Goal: Task Accomplishment & Management: Complete application form

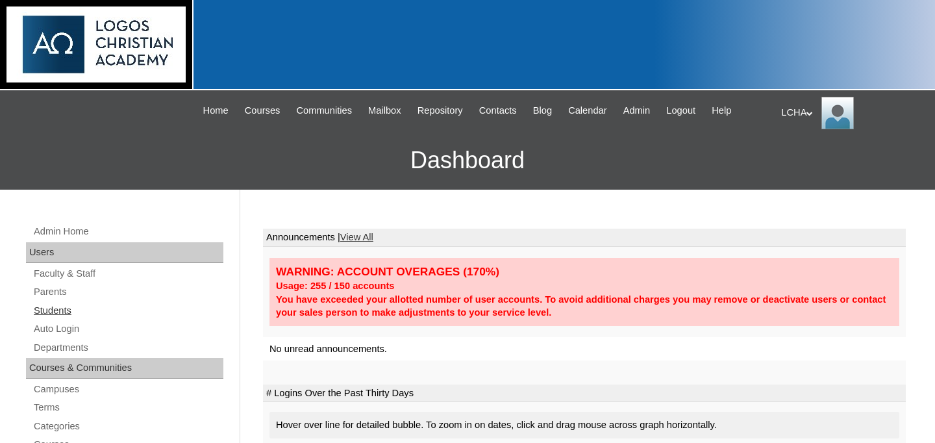
click at [64, 311] on link "Students" at bounding box center [127, 311] width 191 height 16
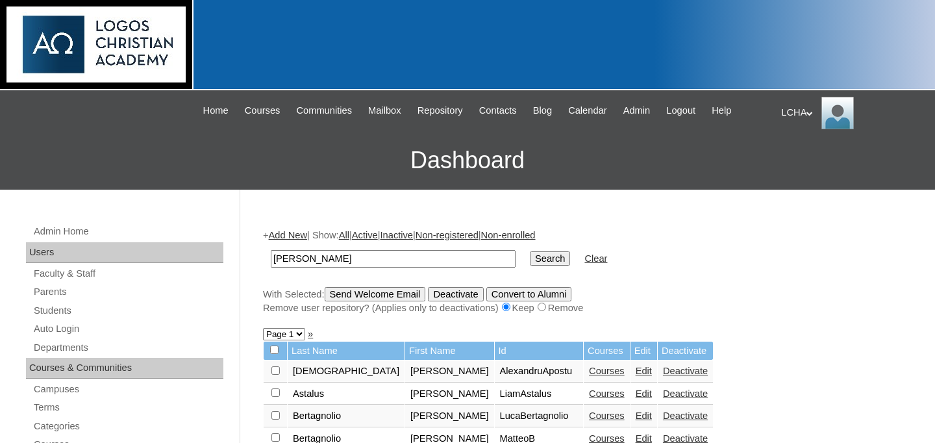
type input "damaris"
click at [530, 251] on input "Search" at bounding box center [550, 258] width 40 height 14
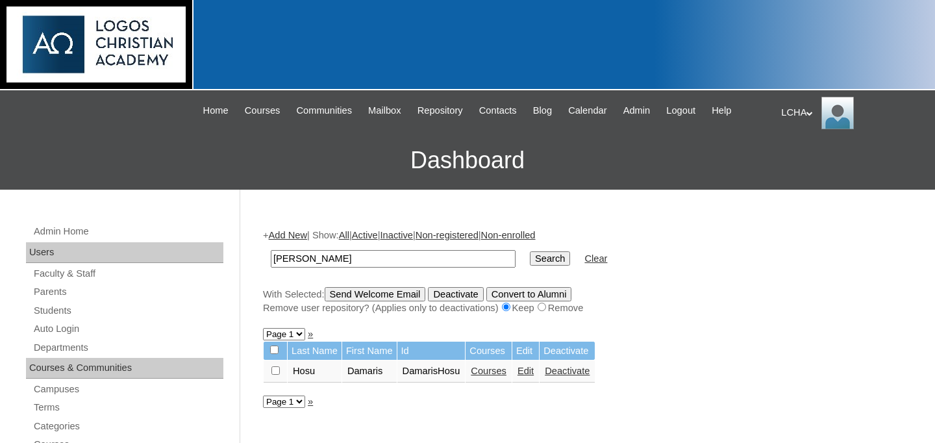
click at [534, 374] on link "Edit" at bounding box center [526, 371] width 16 height 10
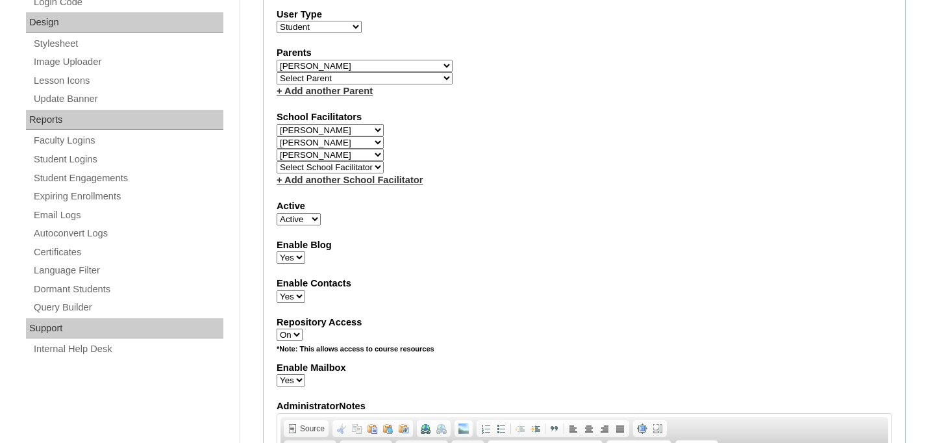
scroll to position [733, 0]
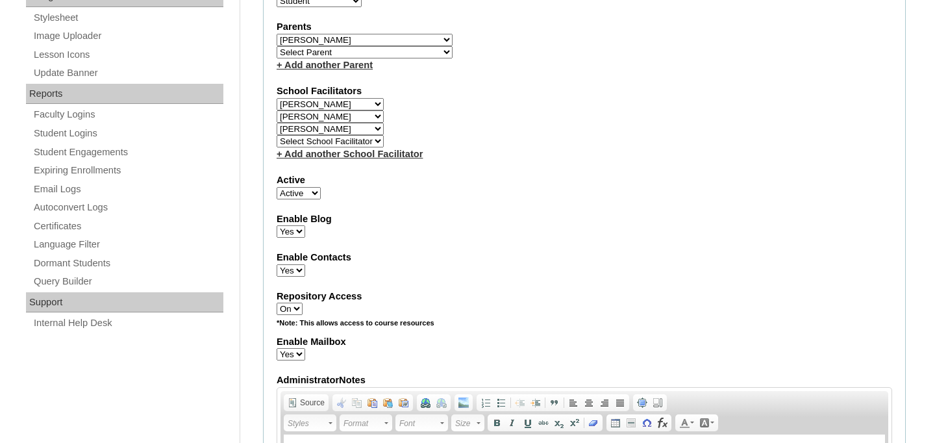
click at [371, 116] on select "Select School Facilitator Ioana Bodea Marinela Carausu Emilian Cira Nadia Cira …" at bounding box center [330, 116] width 107 height 12
select select "98923"
click at [277, 111] on select "Select School Facilitator [PERSON_NAME] [PERSON_NAME] [PERSON_NAME] [PERSON_NAM…" at bounding box center [330, 116] width 107 height 12
click at [362, 134] on select "Select School Facilitator [PERSON_NAME] [PERSON_NAME] [PERSON_NAME] [PERSON_NAM…" at bounding box center [330, 129] width 107 height 12
select select "98924"
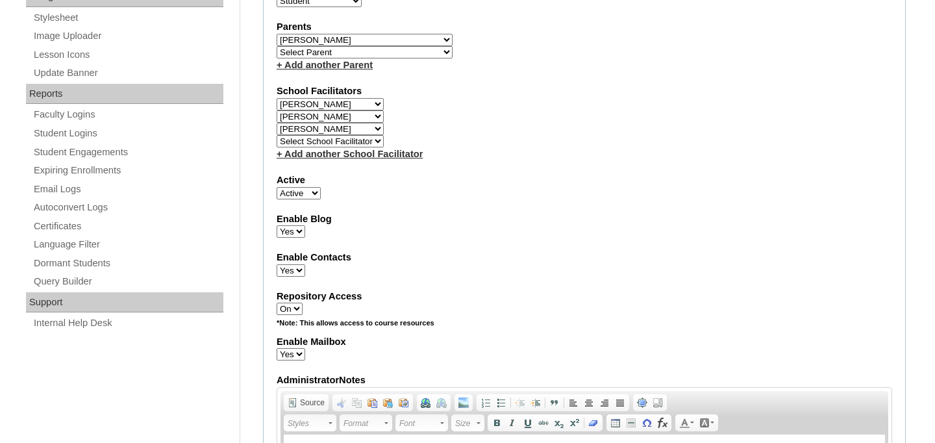
click at [277, 123] on select "Select School Facilitator [PERSON_NAME] [PERSON_NAME] [PERSON_NAME] [PERSON_NAM…" at bounding box center [330, 129] width 107 height 12
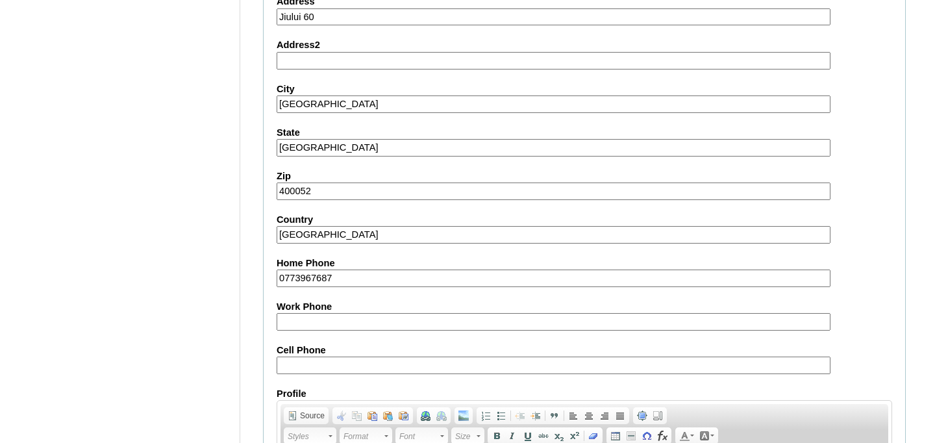
scroll to position [1615, 0]
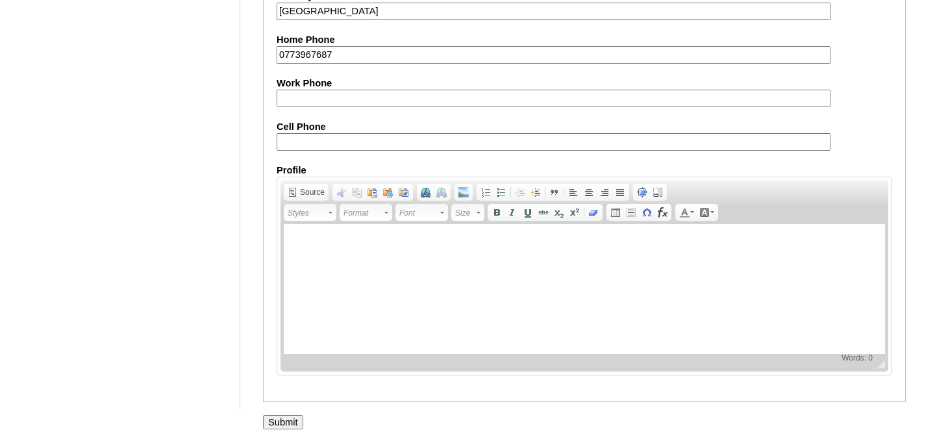
click at [290, 422] on input "Submit" at bounding box center [283, 422] width 40 height 14
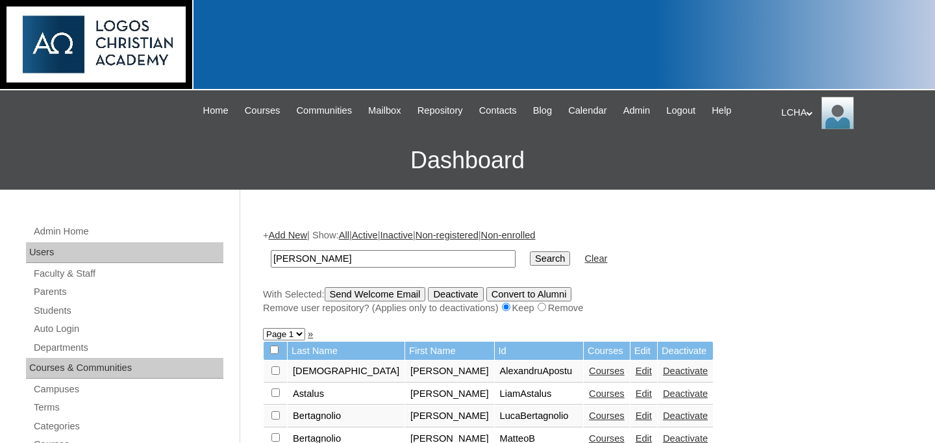
type input "[PERSON_NAME]"
click at [530, 251] on input "Search" at bounding box center [550, 258] width 40 height 14
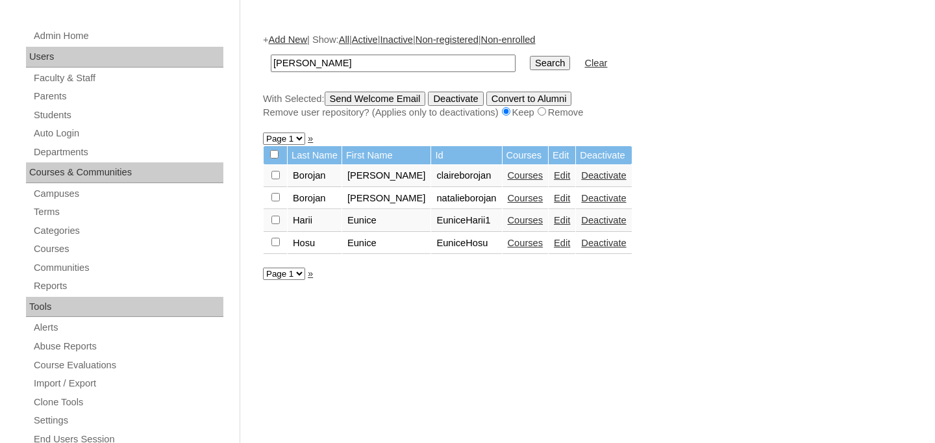
scroll to position [213, 0]
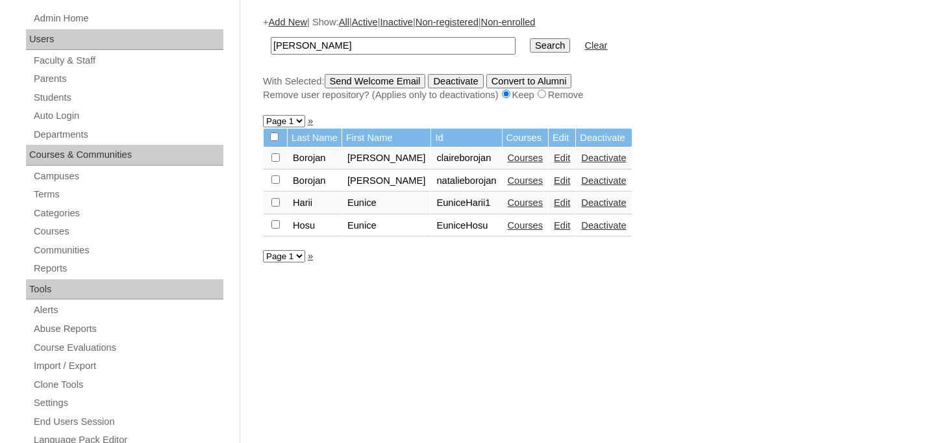
click at [554, 227] on link "Edit" at bounding box center [562, 225] width 16 height 10
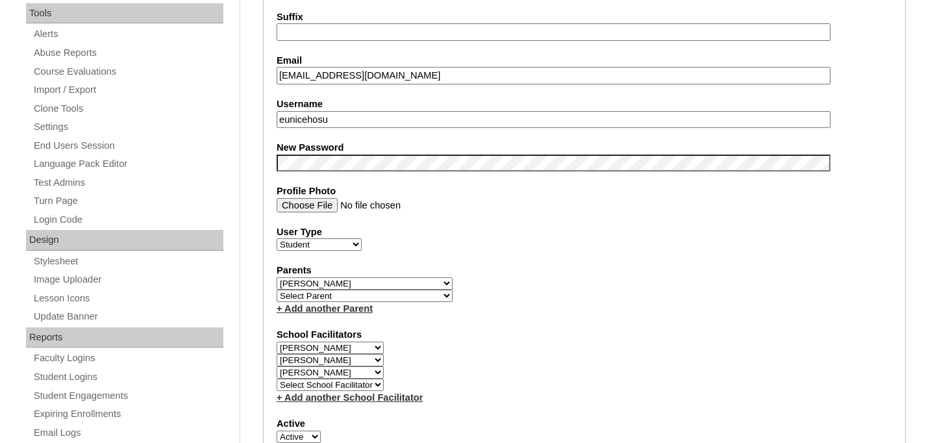
scroll to position [561, 0]
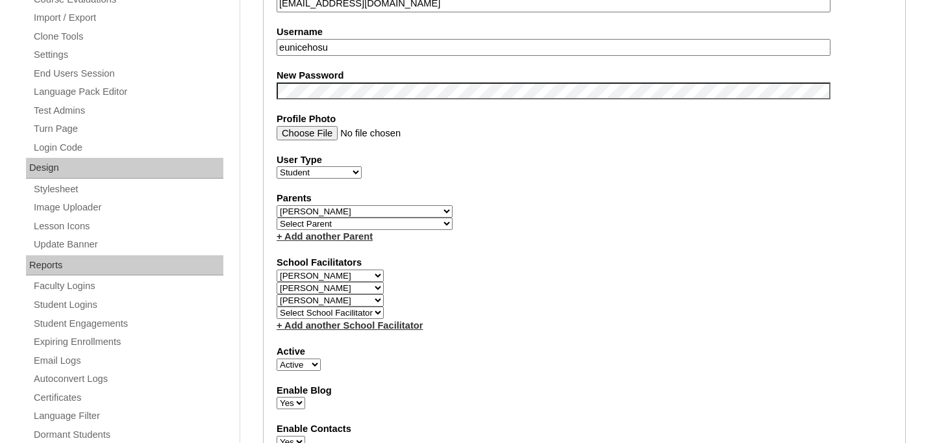
click at [363, 290] on select "Select School Facilitator [PERSON_NAME] [PERSON_NAME] [PERSON_NAME] [PERSON_NAM…" at bounding box center [330, 288] width 107 height 12
select select "98924"
click at [277, 283] on select "Select School Facilitator [PERSON_NAME] [PERSON_NAME] [PERSON_NAME] [PERSON_NAM…" at bounding box center [330, 288] width 107 height 12
click at [344, 303] on select "Select School Facilitator Ioana Bodea Marinela Carausu Emilian Cira Nadia Cira …" at bounding box center [330, 300] width 107 height 12
select select "98923"
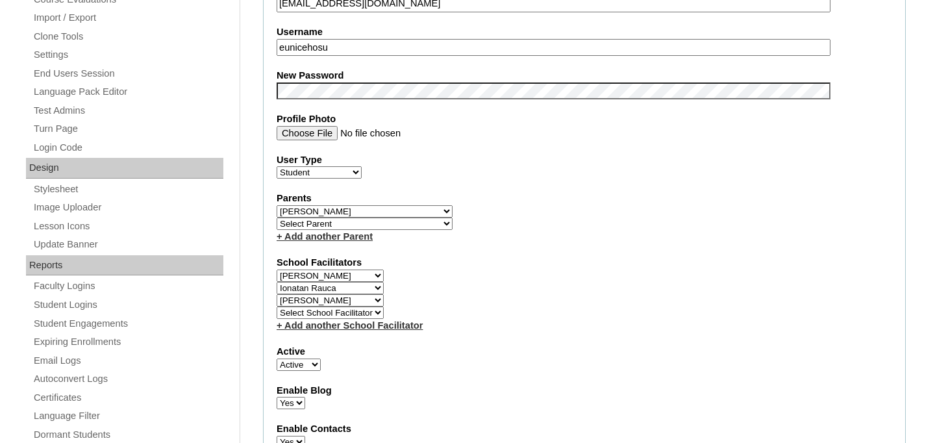
click at [277, 295] on select "Select School Facilitator Ioana Bodea Marinela Carausu Emilian Cira Nadia Cira …" at bounding box center [330, 300] width 107 height 12
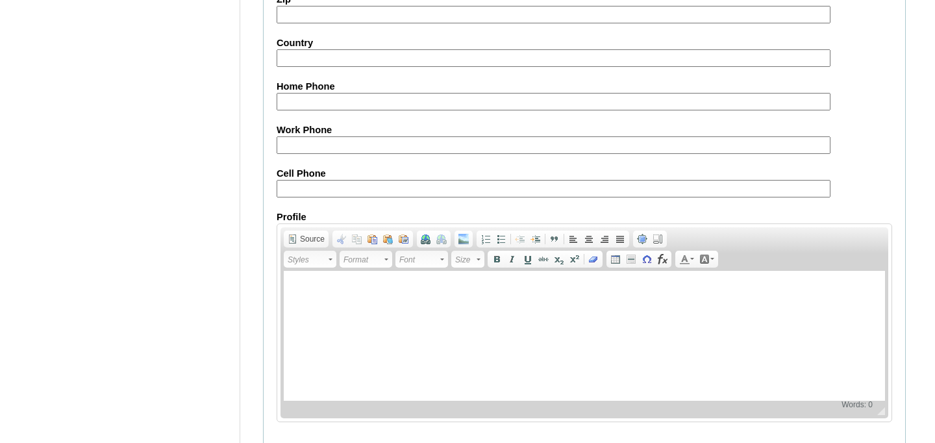
scroll to position [1615, 0]
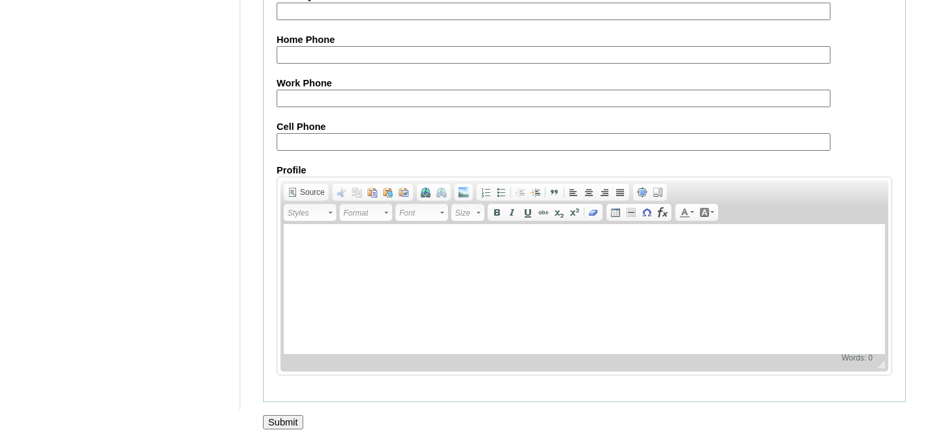
click at [281, 423] on input "Submit" at bounding box center [283, 422] width 40 height 14
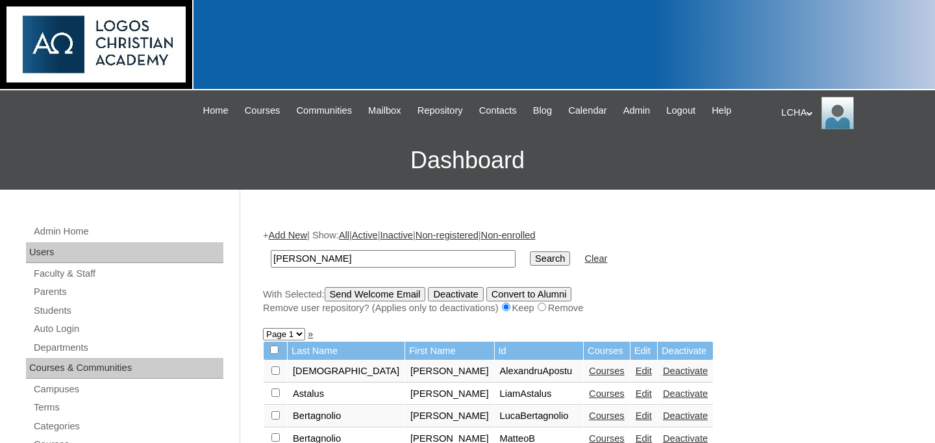
type input "[PERSON_NAME]"
click at [530, 251] on input "Search" at bounding box center [550, 258] width 40 height 14
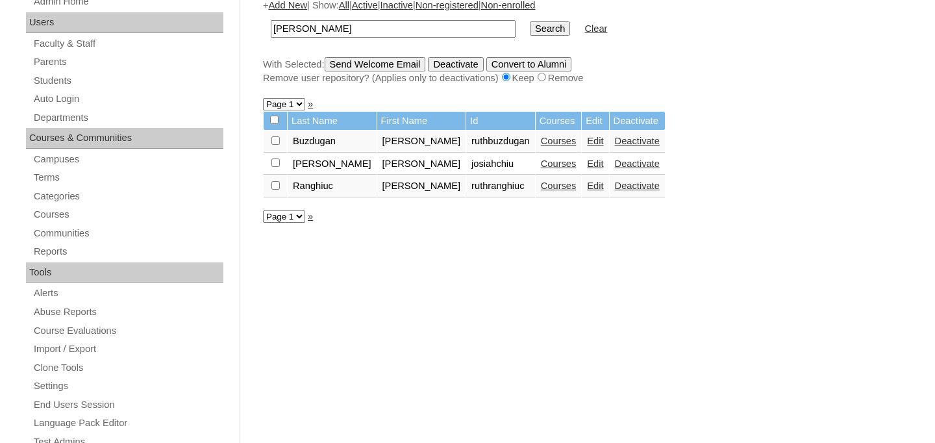
scroll to position [221, 0]
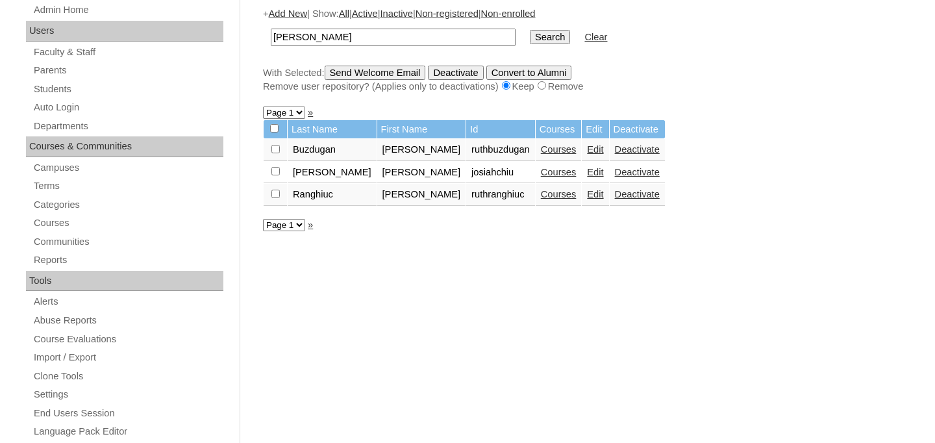
click at [587, 194] on link "Edit" at bounding box center [595, 194] width 16 height 10
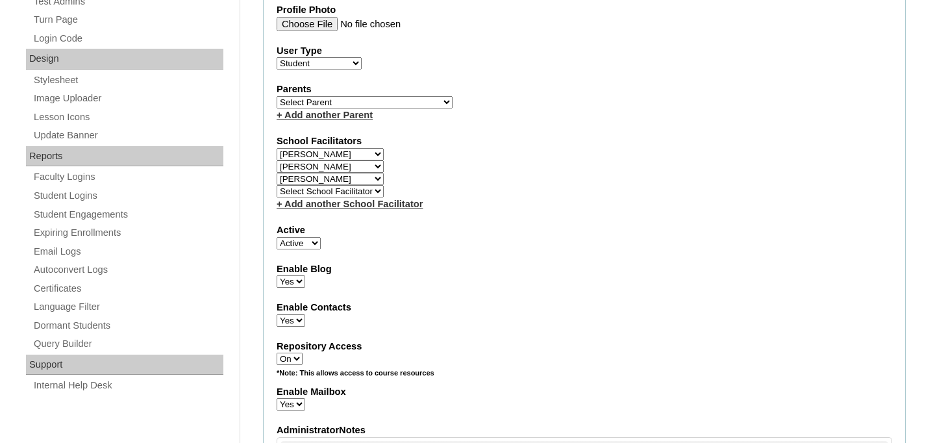
scroll to position [575, 0]
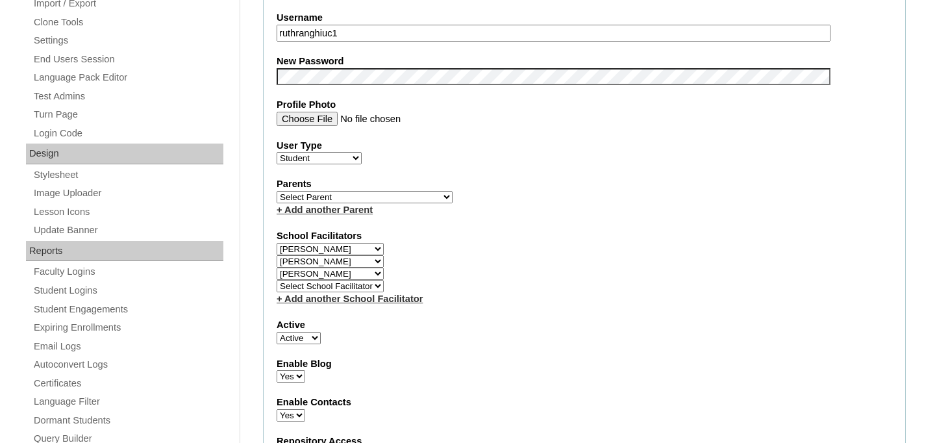
click at [353, 260] on select "Select School Facilitator [PERSON_NAME] [PERSON_NAME] [PERSON_NAME] [PERSON_NAM…" at bounding box center [330, 261] width 107 height 12
select select "98923"
click at [277, 256] on select "Select School Facilitator [PERSON_NAME] [PERSON_NAME] [PERSON_NAME] [PERSON_NAM…" at bounding box center [330, 261] width 107 height 12
click at [340, 269] on select "Select School Facilitator [PERSON_NAME] [PERSON_NAME] [PERSON_NAME] [PERSON_NAM…" at bounding box center [330, 274] width 107 height 12
click at [277, 268] on select "Select School Facilitator [PERSON_NAME] [PERSON_NAME] [PERSON_NAME] [PERSON_NAM…" at bounding box center [330, 274] width 107 height 12
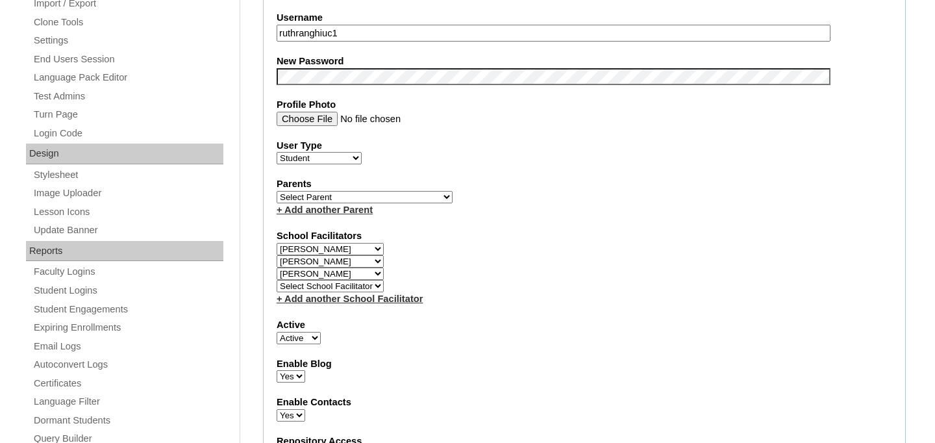
click at [353, 273] on select "Select School Facilitator [PERSON_NAME] [PERSON_NAME] [PERSON_NAME] [PERSON_NAM…" at bounding box center [330, 274] width 107 height 12
select select "98924"
click at [277, 268] on select "Select School Facilitator [PERSON_NAME] [PERSON_NAME] [PERSON_NAME] [PERSON_NAM…" at bounding box center [330, 274] width 107 height 12
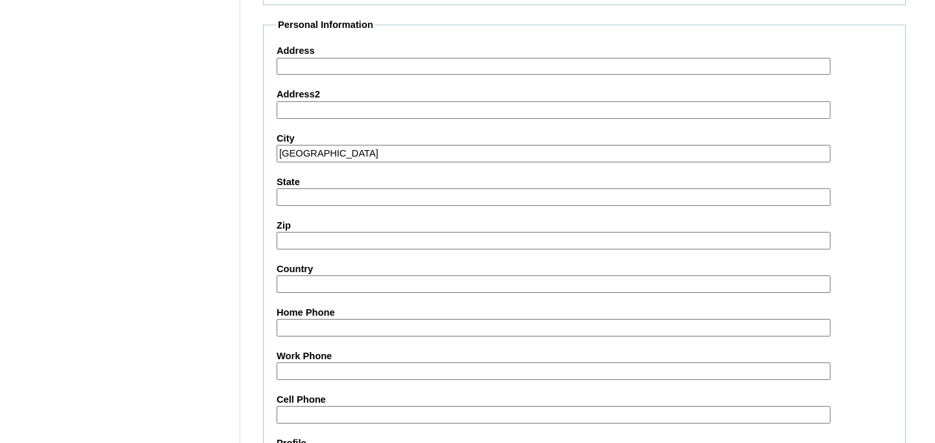
scroll to position [1602, 0]
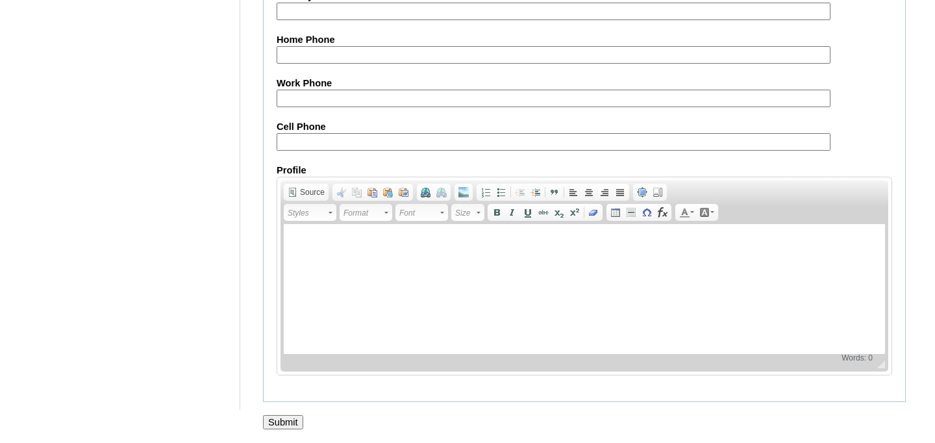
click at [282, 418] on input "Submit" at bounding box center [283, 422] width 40 height 14
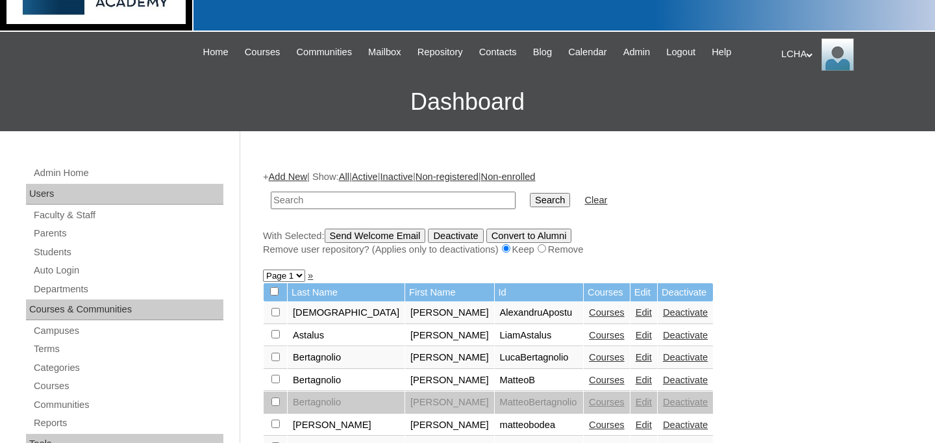
scroll to position [155, 0]
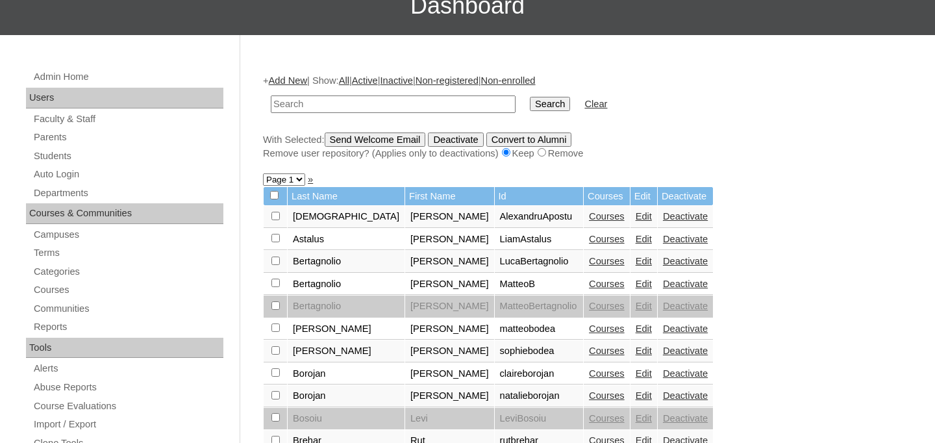
click at [589, 303] on link "Courses" at bounding box center [607, 306] width 36 height 10
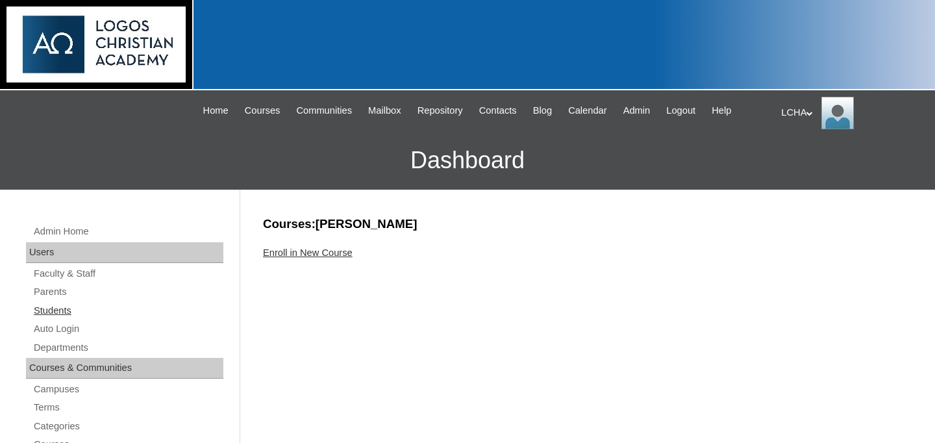
click at [77, 308] on link "Students" at bounding box center [127, 311] width 191 height 16
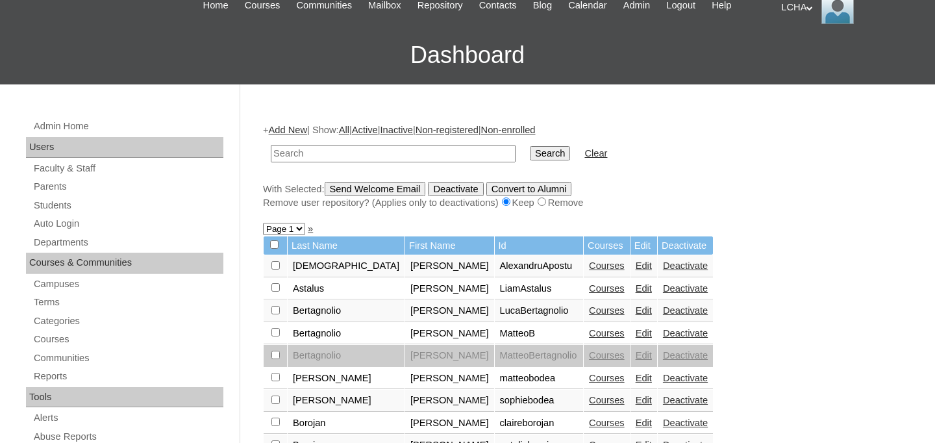
scroll to position [136, 0]
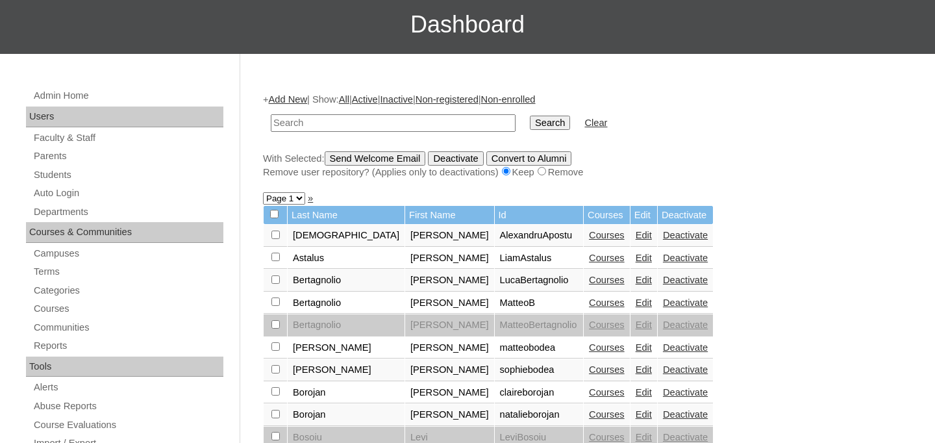
click at [636, 279] on link "Edit" at bounding box center [644, 280] width 16 height 10
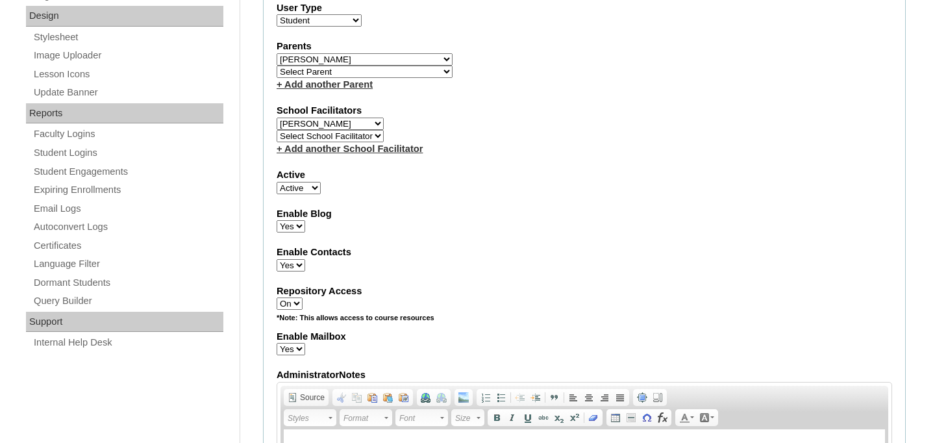
scroll to position [660, 0]
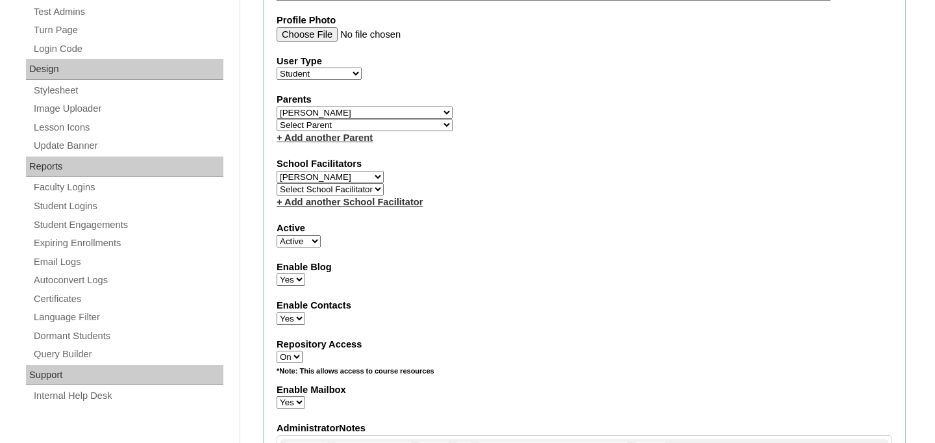
click at [347, 170] on label "School Facilitators" at bounding box center [585, 164] width 616 height 14
click at [344, 177] on select "Select School Facilitator [PERSON_NAME] [PERSON_NAME] [PERSON_NAME] [PERSON_NAM…" at bounding box center [330, 177] width 107 height 12
select select "98796"
click at [277, 171] on select "Select School Facilitator [PERSON_NAME] [PERSON_NAME] [PERSON_NAME] [PERSON_NAM…" at bounding box center [330, 177] width 107 height 12
click at [326, 192] on select "Select School Facilitator [PERSON_NAME] [PERSON_NAME] [PERSON_NAME] [PERSON_NAM…" at bounding box center [330, 189] width 107 height 12
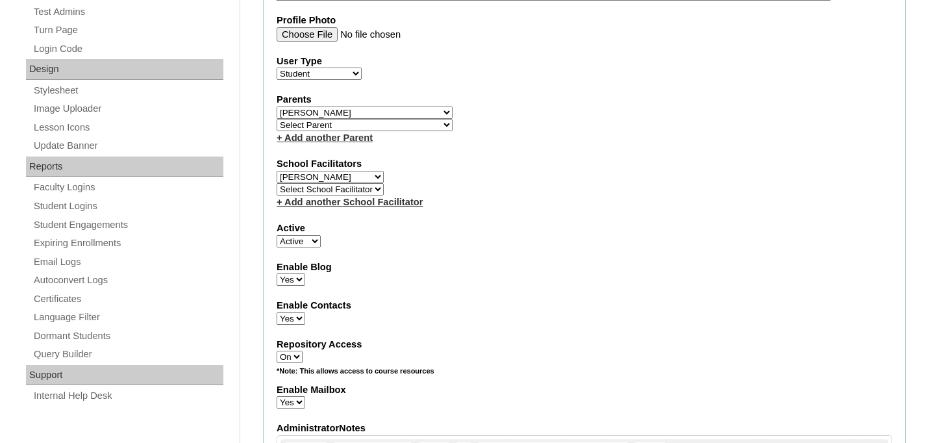
click at [277, 184] on select "Select School Facilitator [PERSON_NAME] [PERSON_NAME] [PERSON_NAME] [PERSON_NAM…" at bounding box center [330, 189] width 107 height 12
click at [330, 206] on link "+ Add another School Facilitator" at bounding box center [350, 202] width 146 height 10
click at [335, 205] on link "+ Add another School Facilitator" at bounding box center [350, 202] width 146 height 10
click at [308, 204] on link "+ Add another School Facilitator" at bounding box center [350, 202] width 146 height 10
click at [341, 190] on select "Select School Facilitator [PERSON_NAME] [PERSON_NAME] [PERSON_NAME] [PERSON_NAM…" at bounding box center [330, 189] width 107 height 12
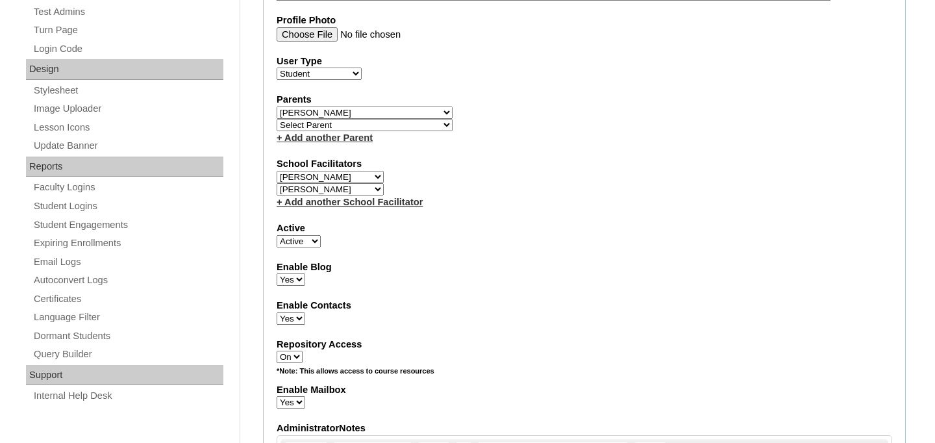
click at [351, 184] on select "Select School Facilitator [PERSON_NAME] [PERSON_NAME] [PERSON_NAME] [PERSON_NAM…" at bounding box center [330, 189] width 107 height 12
select select "98924"
click at [277, 184] on select "Select School Facilitator [PERSON_NAME] [PERSON_NAME] [PERSON_NAME] [PERSON_NAM…" at bounding box center [330, 189] width 107 height 12
click at [310, 201] on link "+ Add another School Facilitator" at bounding box center [350, 202] width 146 height 10
click at [281, 205] on link "+ Add another School Facilitator" at bounding box center [350, 202] width 146 height 10
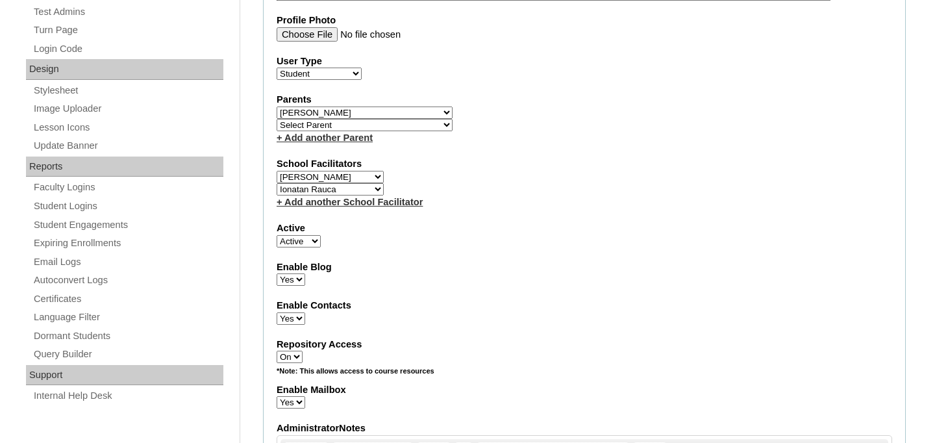
click at [351, 165] on label "School Facilitators" at bounding box center [585, 164] width 616 height 14
click at [406, 204] on link "+ Add another School Facilitator" at bounding box center [350, 202] width 146 height 10
click at [423, 200] on link "+ Add another School Facilitator" at bounding box center [350, 202] width 146 height 10
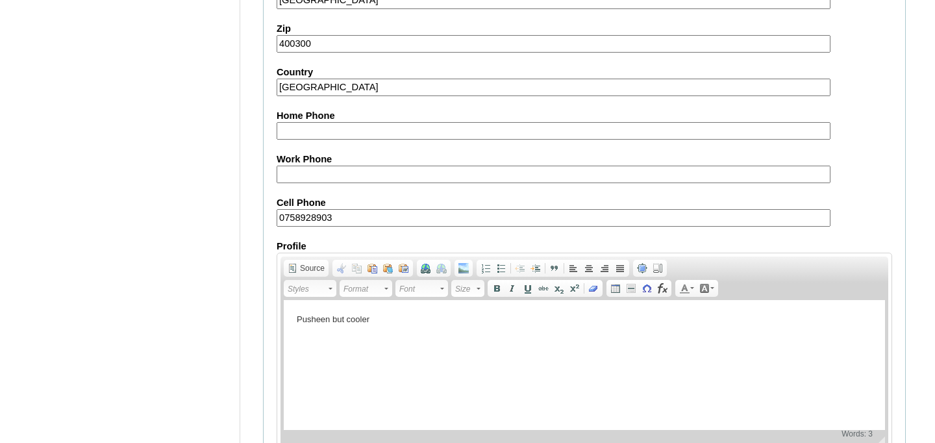
scroll to position [1590, 0]
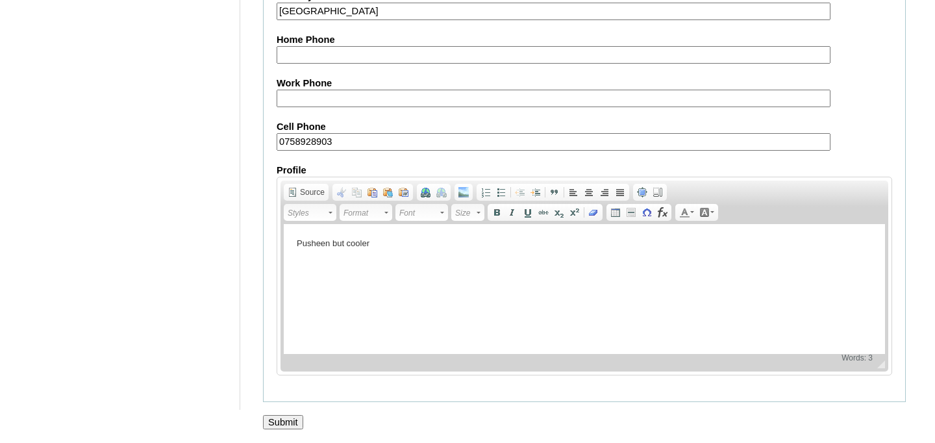
click at [282, 425] on input "Submit" at bounding box center [283, 422] width 40 height 14
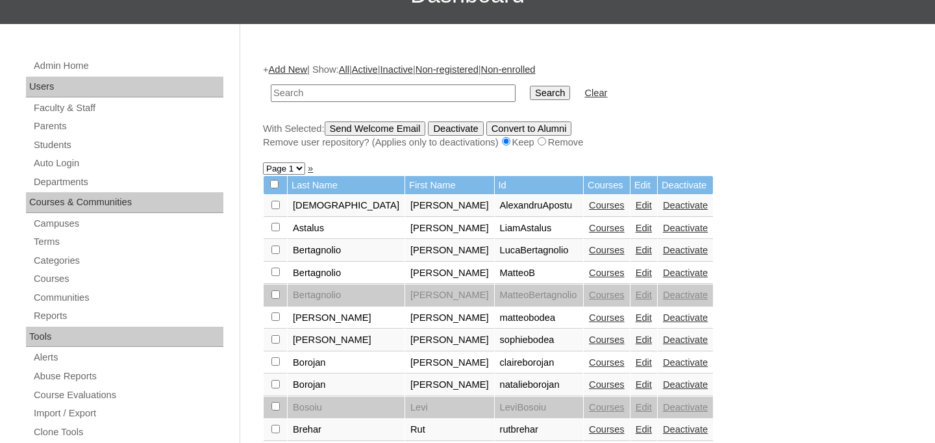
scroll to position [203, 0]
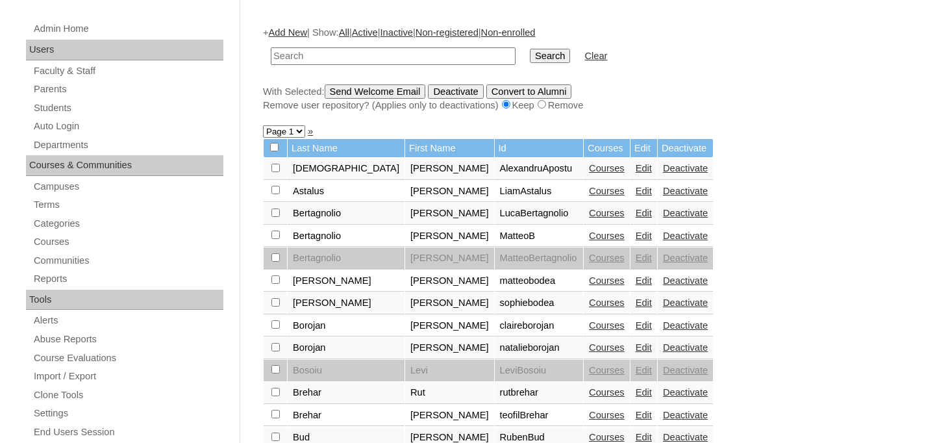
click at [636, 284] on link "Edit" at bounding box center [644, 280] width 16 height 10
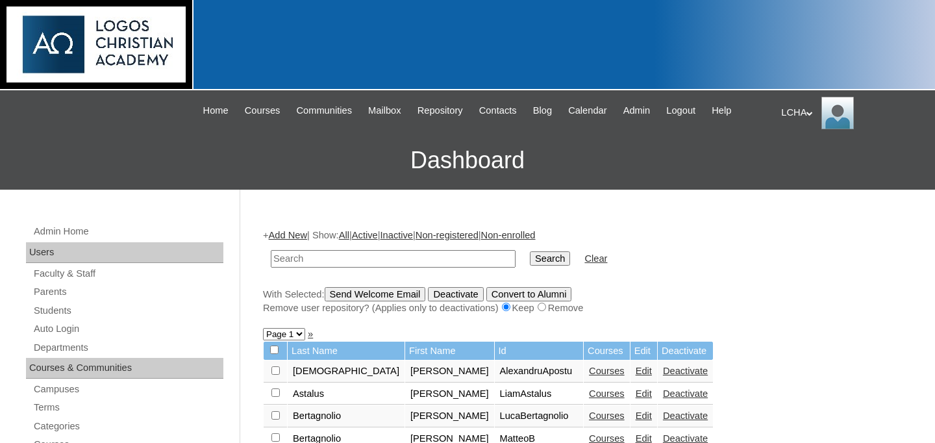
click at [291, 260] on input "text" at bounding box center [393, 259] width 245 height 18
type input "ilie"
click at [530, 251] on input "Search" at bounding box center [550, 258] width 40 height 14
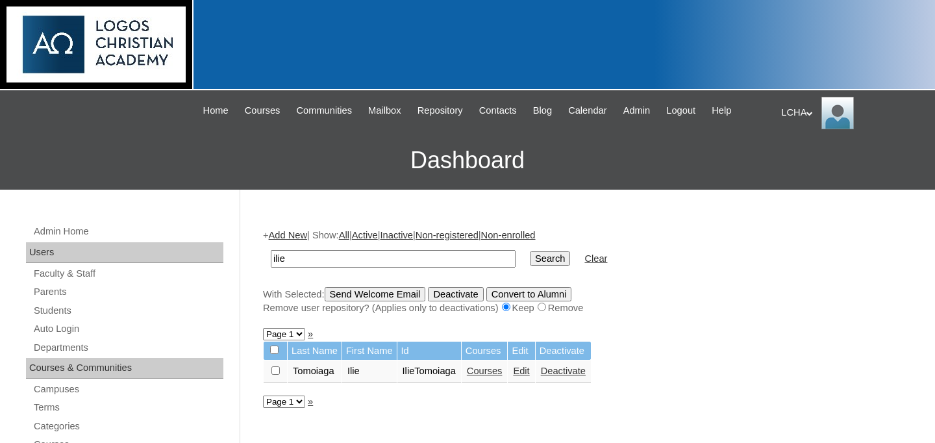
click at [529, 376] on link "Edit" at bounding box center [521, 371] width 16 height 10
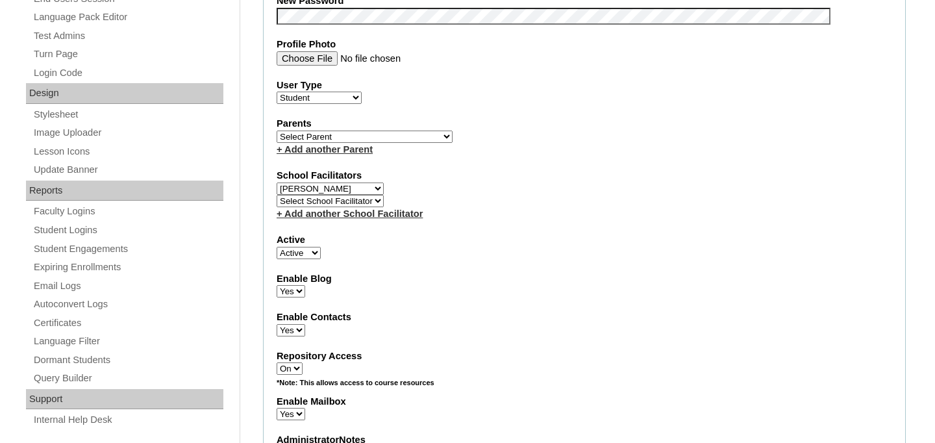
scroll to position [609, 0]
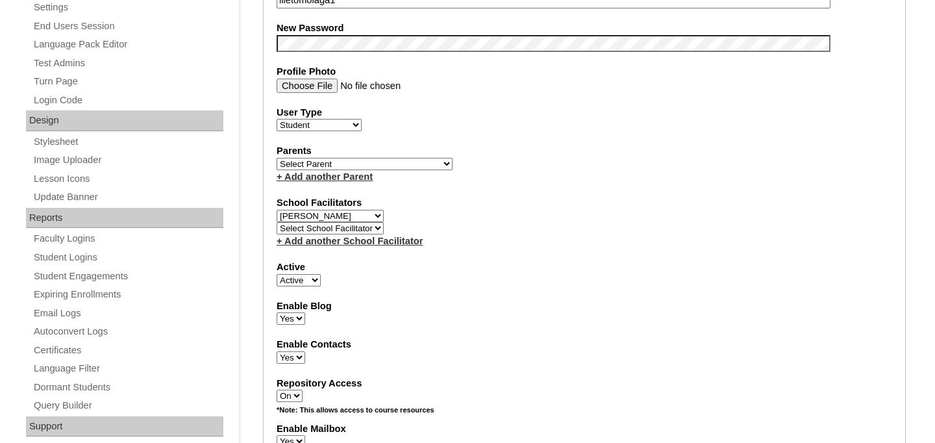
click at [350, 231] on select "Select School Facilitator [PERSON_NAME] [PERSON_NAME] [PERSON_NAME] [PERSON_NAM…" at bounding box center [330, 228] width 107 height 12
select select "98924"
click at [277, 223] on select "Select School Facilitator [PERSON_NAME] [PERSON_NAME] [PERSON_NAME] [PERSON_NAM…" at bounding box center [330, 228] width 107 height 12
click at [347, 236] on div "+ Add another School Facilitator" at bounding box center [585, 241] width 616 height 14
click at [342, 243] on link "+ Add another School Facilitator" at bounding box center [350, 241] width 146 height 10
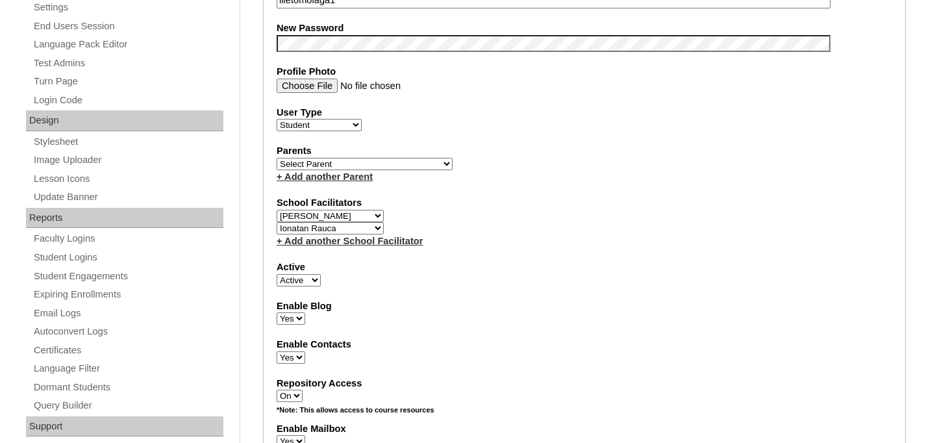
click at [379, 245] on link "+ Add another School Facilitator" at bounding box center [350, 241] width 146 height 10
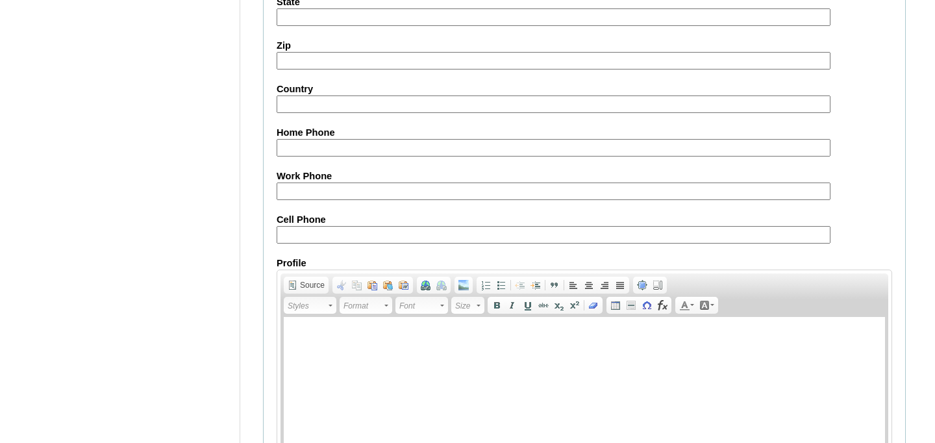
scroll to position [1577, 0]
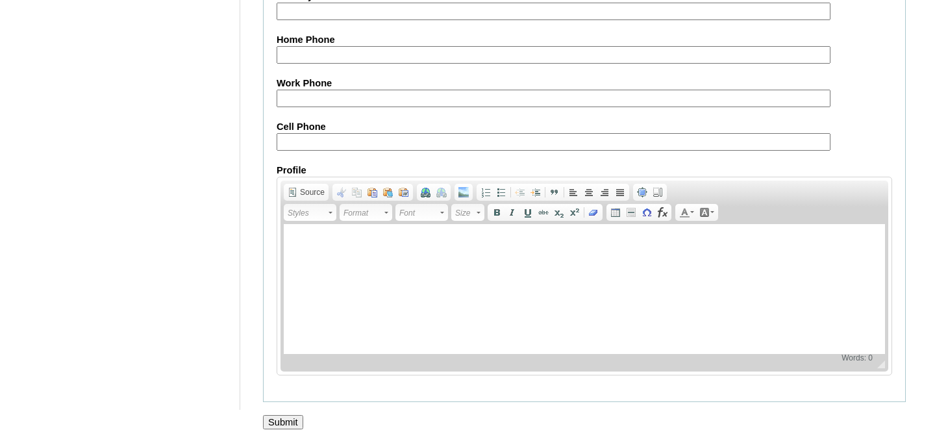
click at [284, 427] on input "Submit" at bounding box center [283, 422] width 40 height 14
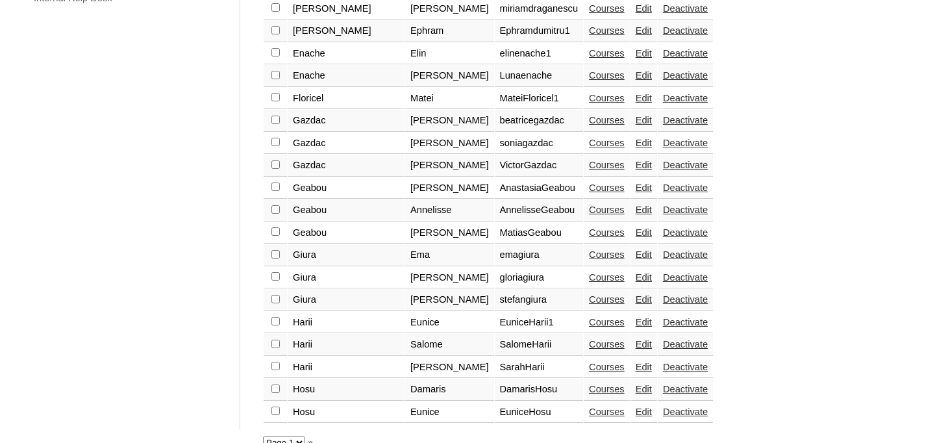
scroll to position [1079, 0]
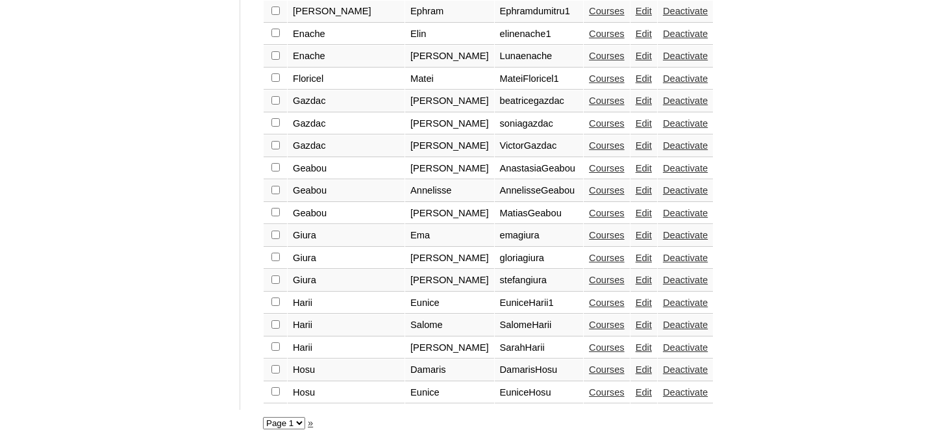
click at [313, 424] on link "»" at bounding box center [310, 423] width 5 height 10
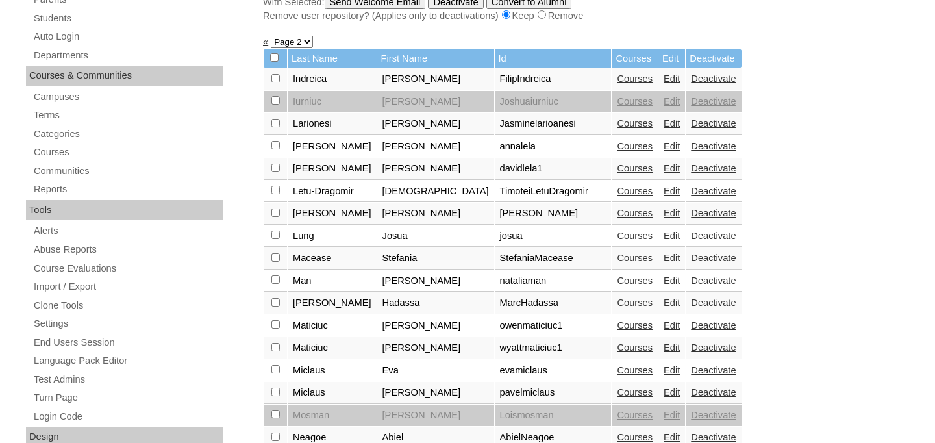
scroll to position [296, 0]
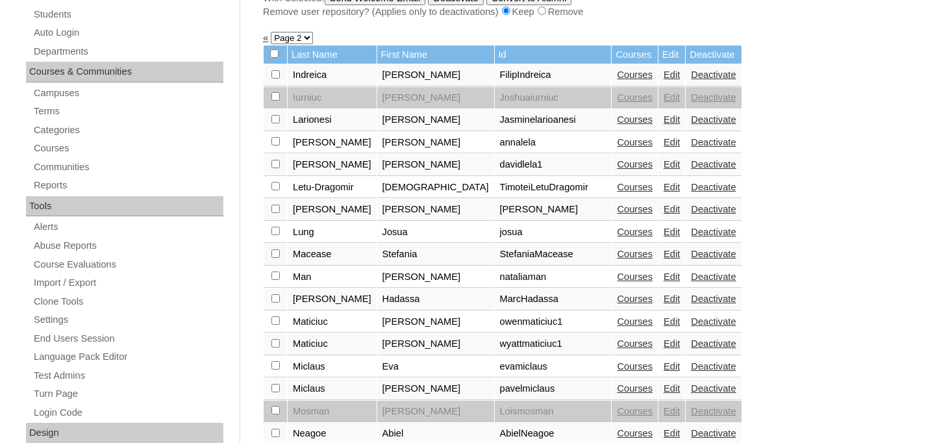
click at [664, 258] on link "Edit" at bounding box center [672, 254] width 16 height 10
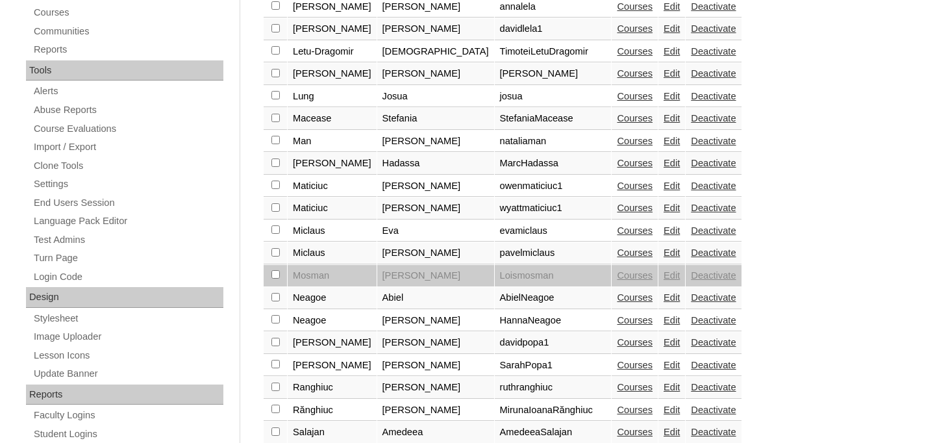
scroll to position [433, 0]
click at [664, 231] on link "Edit" at bounding box center [672, 230] width 16 height 10
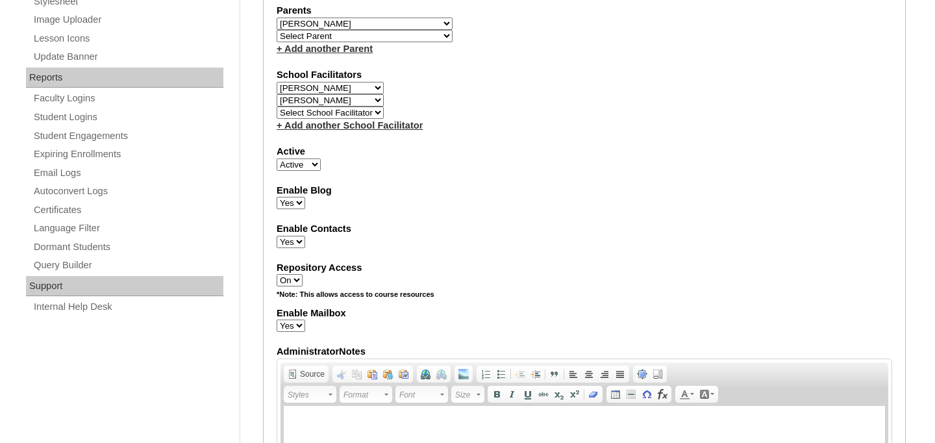
scroll to position [690, 0]
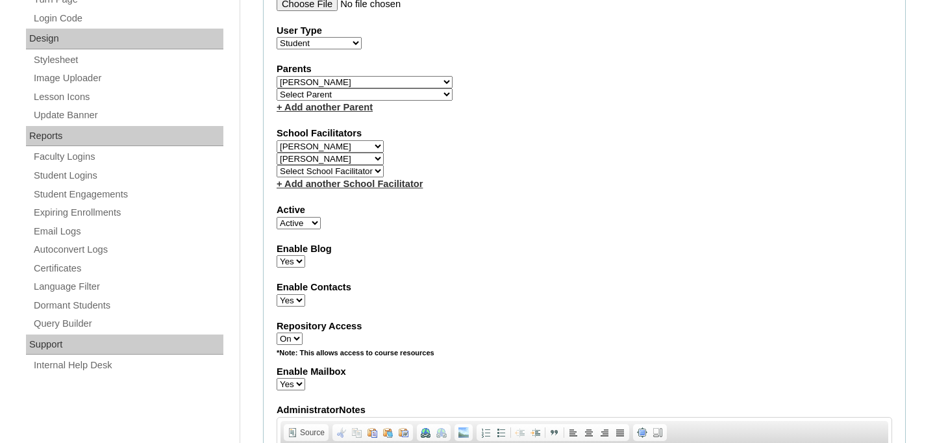
click at [364, 168] on select "Select School Facilitator [PERSON_NAME] [PERSON_NAME] [PERSON_NAME] [PERSON_NAM…" at bounding box center [330, 171] width 107 height 12
select select "98924"
click at [277, 166] on select "Select School Facilitator [PERSON_NAME] [PERSON_NAME] [PERSON_NAME] [PERSON_NAM…" at bounding box center [330, 171] width 107 height 12
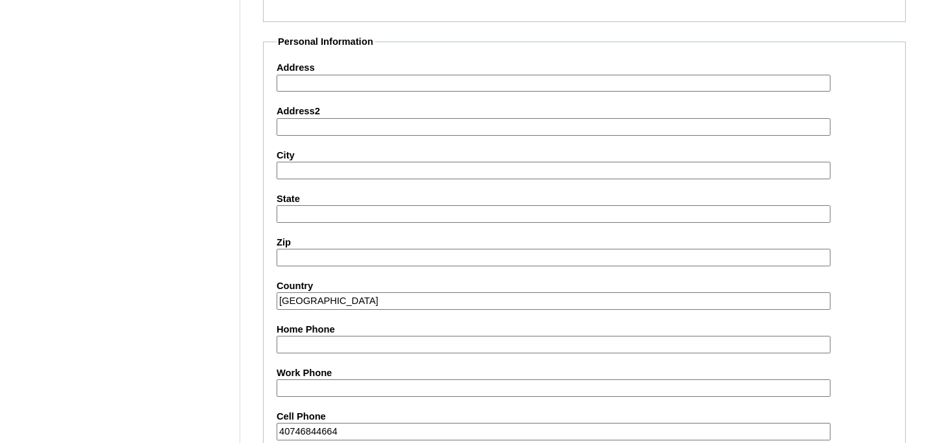
scroll to position [1602, 0]
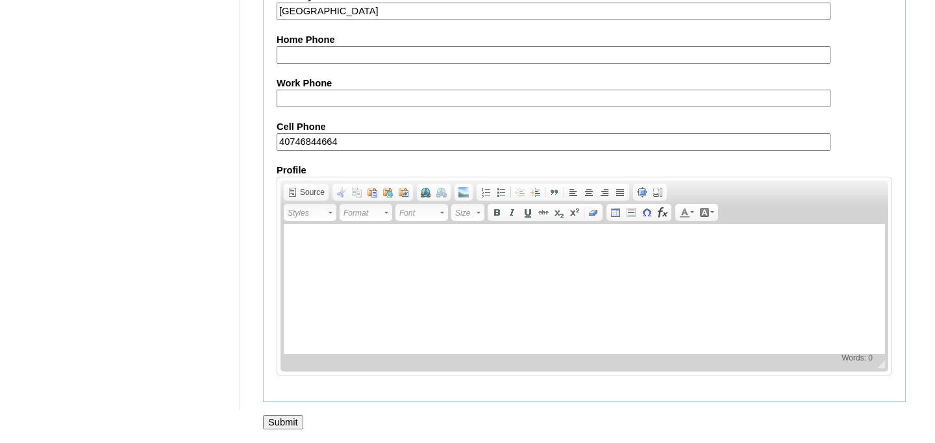
click at [284, 421] on input "Submit" at bounding box center [283, 422] width 40 height 14
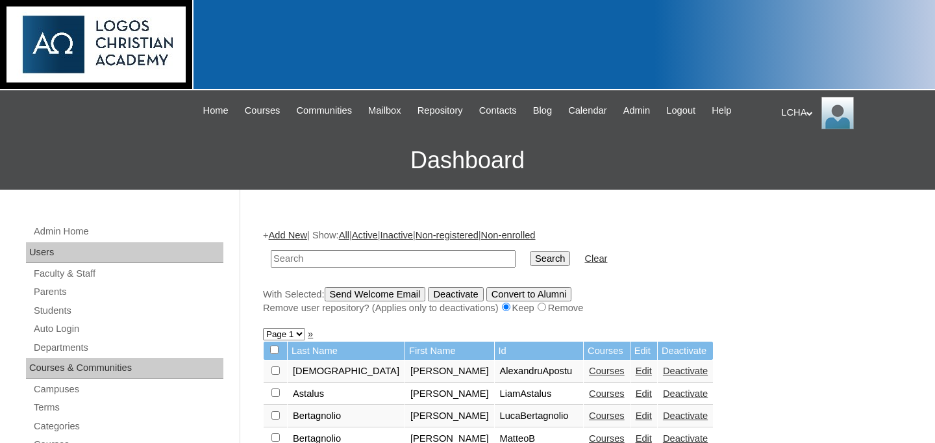
click at [804, 112] on div "LCHA My Profile My Settings Logout" at bounding box center [851, 113] width 141 height 32
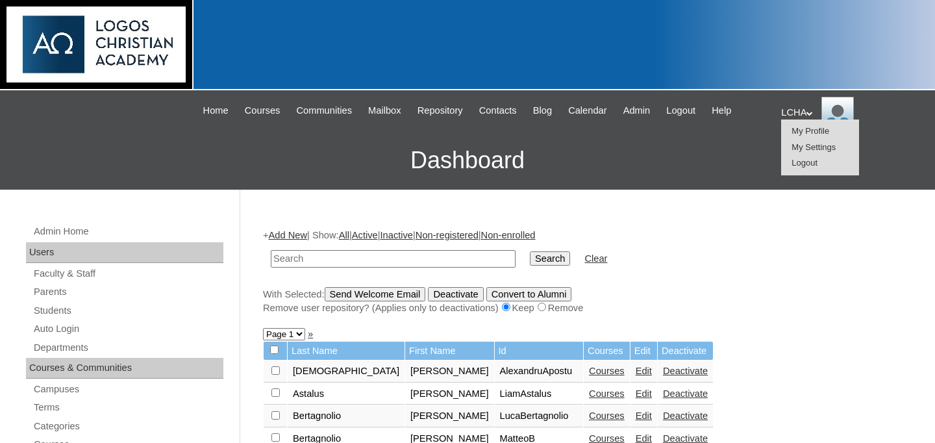
click at [798, 166] on span "Logout" at bounding box center [805, 163] width 26 height 10
